Goal: Transaction & Acquisition: Subscribe to service/newsletter

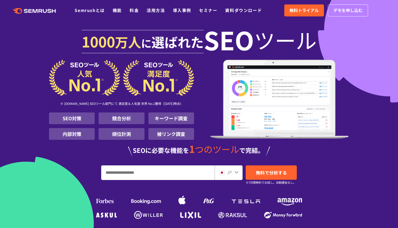
click at [148, 174] on input "URL、キーワードを入力してください" at bounding box center [157, 173] width 113 height 14
paste input "**********"
type input "**********"
click at [269, 174] on span "無料で分析する" at bounding box center [271, 172] width 31 height 7
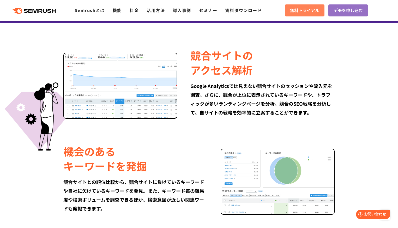
click at [301, 13] on span "無料トライアル" at bounding box center [304, 10] width 29 height 7
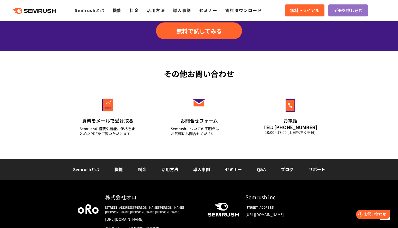
scroll to position [1757, 0]
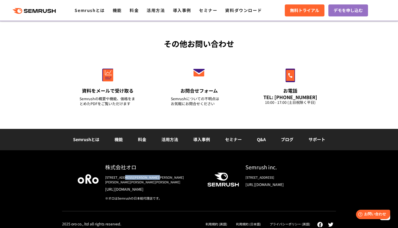
drag, startPoint x: 131, startPoint y: 178, endPoint x: 181, endPoint y: 178, distance: 49.6
click at [181, 178] on div "[STREET_ADDRESS][PERSON_NAME][PERSON_NAME][PERSON_NAME][PERSON_NAME][PERSON_NAM…" at bounding box center [152, 179] width 94 height 9
click at [162, 178] on div "[STREET_ADDRESS][PERSON_NAME][PERSON_NAME][PERSON_NAME][PERSON_NAME][PERSON_NAM…" at bounding box center [152, 179] width 94 height 9
click at [139, 186] on link "[URL][DOMAIN_NAME]" at bounding box center [152, 188] width 94 height 5
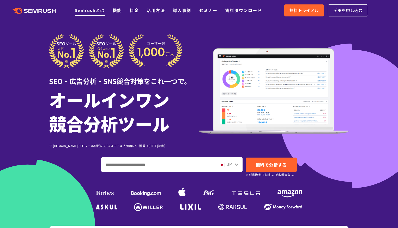
click at [75, 8] on link "Semrushとは" at bounding box center [90, 10] width 30 height 6
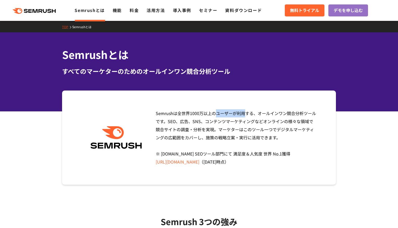
drag, startPoint x: 167, startPoint y: 114, endPoint x: 172, endPoint y: 113, distance: 5.0
click at [172, 113] on div "Semrushは全世界1000万以上のユーザーが利用する、オールインワン競合分析ツールです。SEO、広告、SNS、コンテンツマーケティングなどオンラインの様々…" at bounding box center [234, 137] width 165 height 57
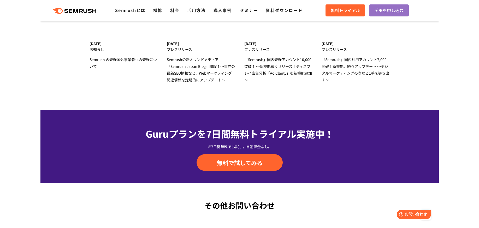
scroll to position [1739, 0]
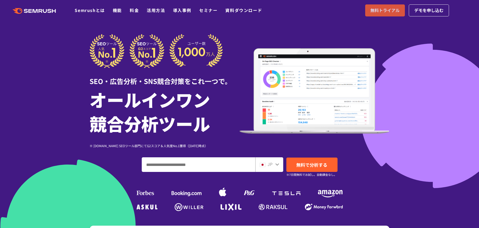
click at [381, 9] on span "無料トライアル" at bounding box center [384, 10] width 29 height 7
click at [384, 11] on span "無料トライアル" at bounding box center [384, 10] width 29 height 7
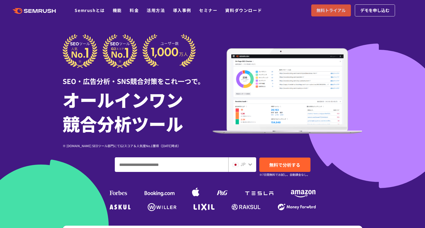
click at [325, 14] on link "無料トライアル" at bounding box center [331, 10] width 40 height 12
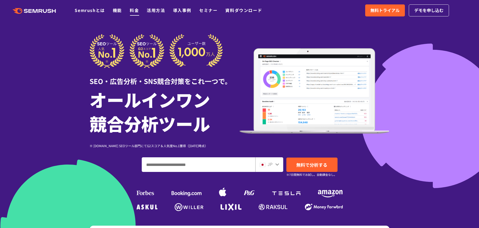
click at [135, 11] on link "料金" at bounding box center [134, 10] width 9 height 6
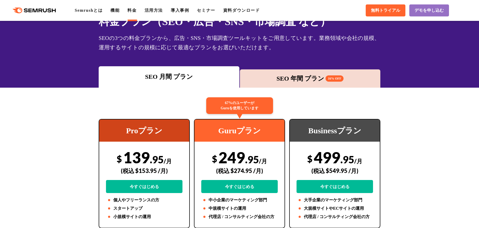
scroll to position [44, 0]
